Goal: Task Accomplishment & Management: Complete application form

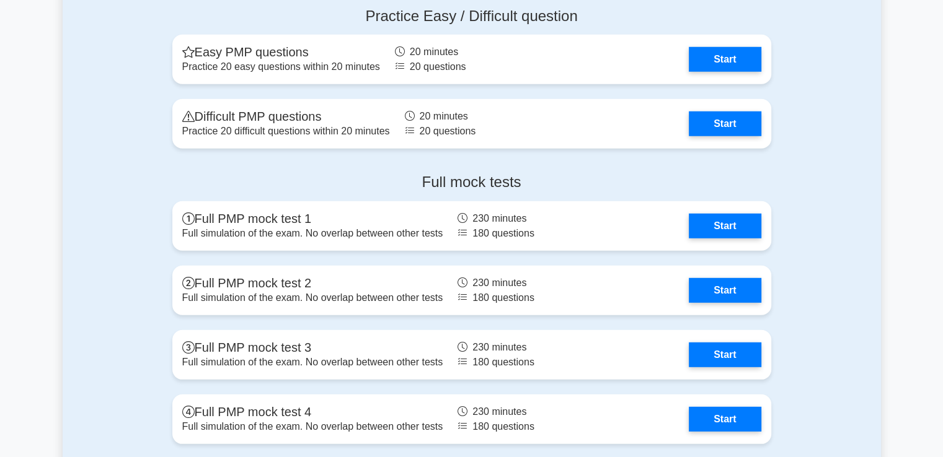
scroll to position [3470, 0]
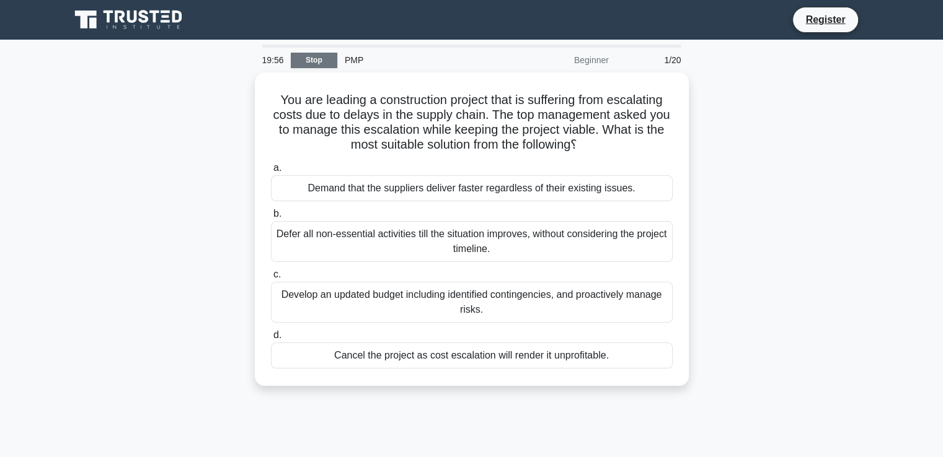
click at [307, 63] on link "Stop" at bounding box center [314, 60] width 46 height 15
